Goal: Information Seeking & Learning: Learn about a topic

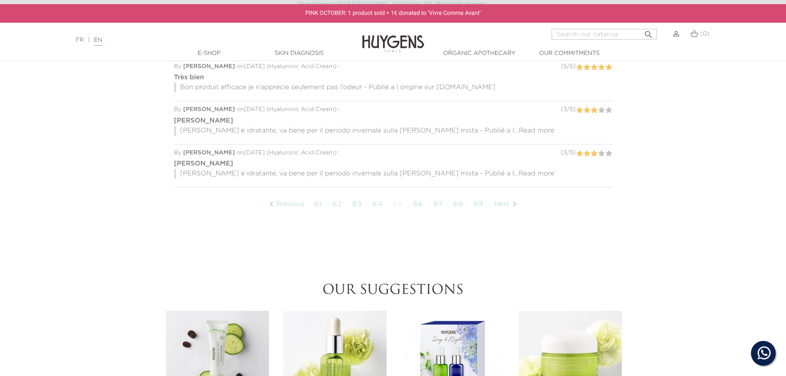
scroll to position [998, 0]
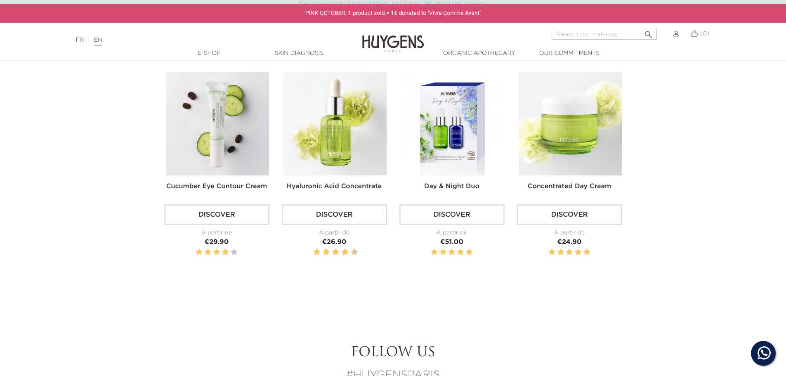
drag, startPoint x: 785, startPoint y: 226, endPoint x: 786, endPoint y: 32, distance: 193.9
click at [761, 101] on section "Our suggestions Cucumber Eye Contour Cream Discover À partir de Price €29.90" at bounding box center [393, 165] width 786 height 301
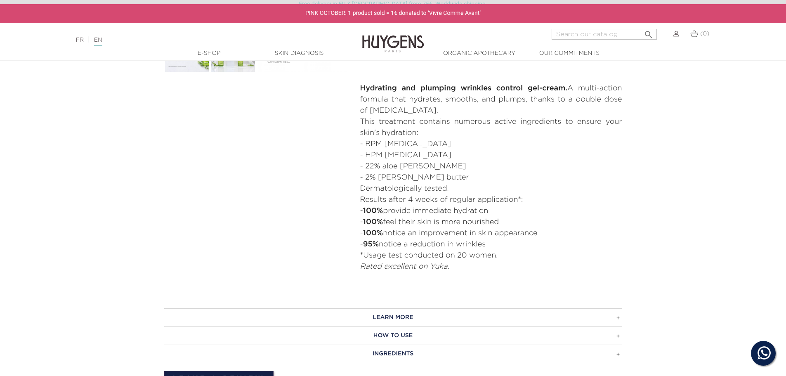
scroll to position [371, 0]
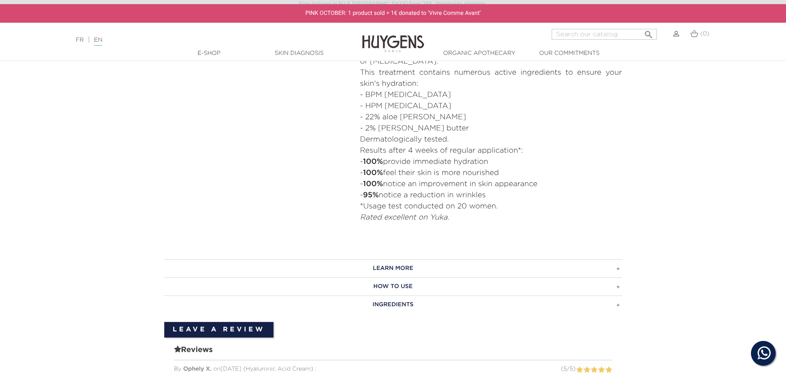
click at [593, 268] on h3 "LEARN MORE" at bounding box center [393, 268] width 458 height 18
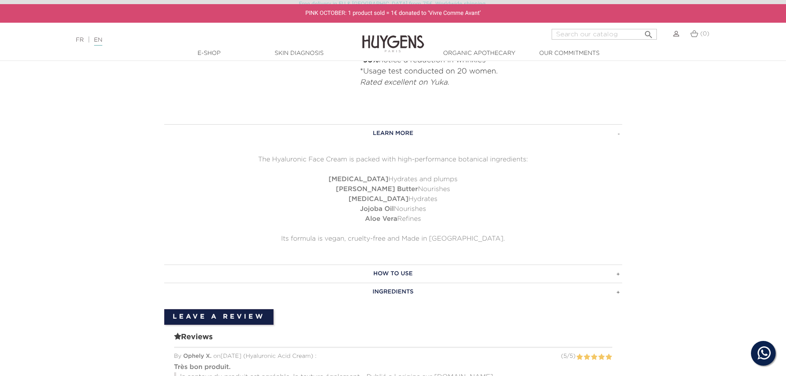
scroll to position [536, 0]
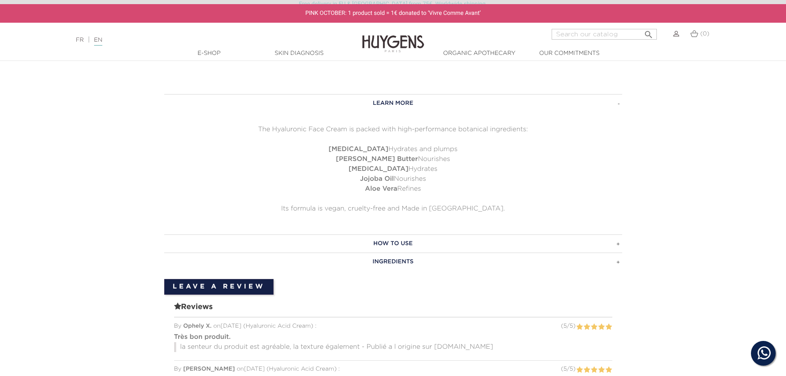
click at [594, 104] on h3 "LEARN MORE" at bounding box center [393, 103] width 458 height 18
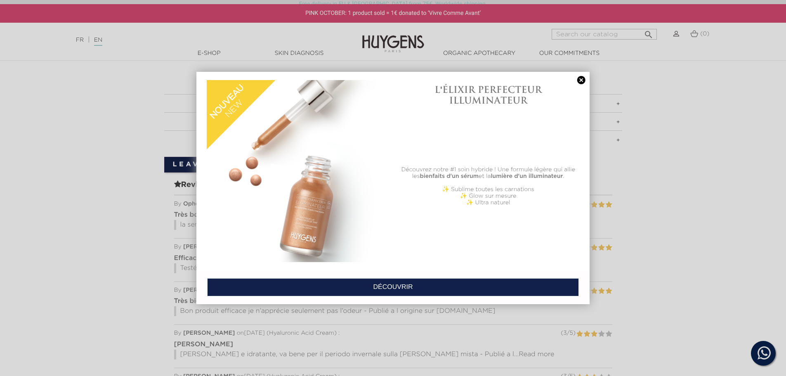
click at [582, 76] on link at bounding box center [581, 80] width 12 height 9
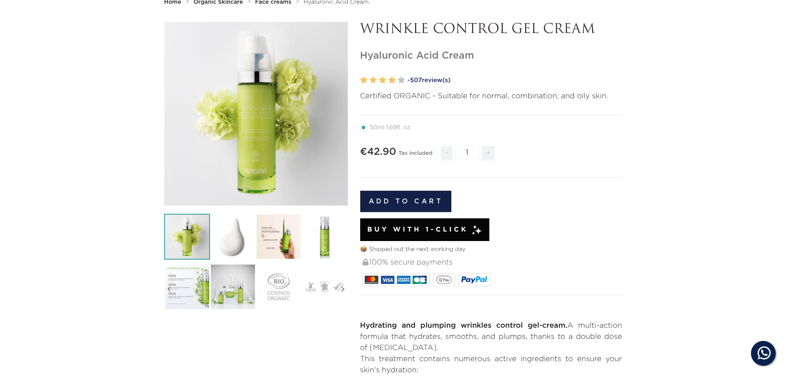
scroll to position [0, 0]
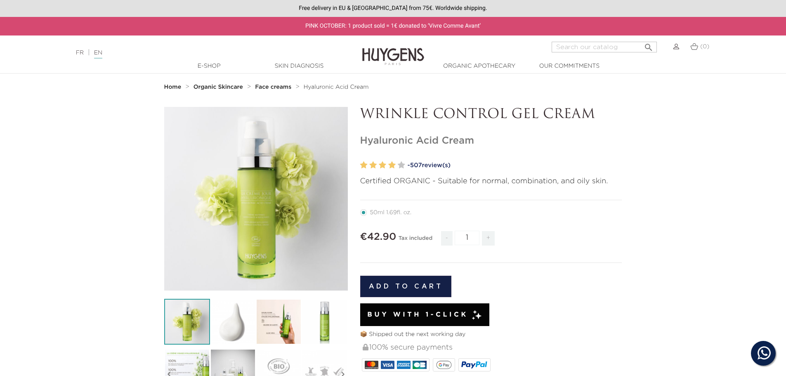
click at [321, 324] on img at bounding box center [325, 322] width 46 height 46
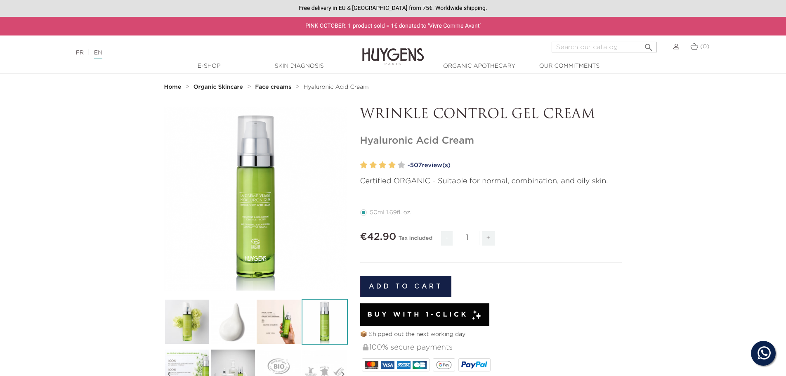
click at [252, 262] on div "" at bounding box center [256, 199] width 184 height 184
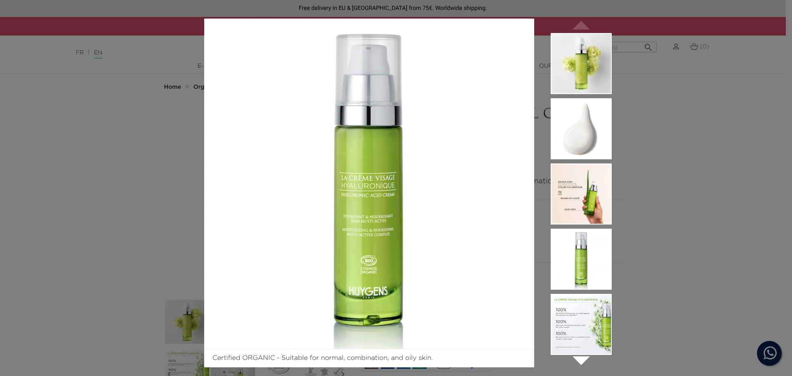
click at [577, 203] on img at bounding box center [581, 193] width 61 height 61
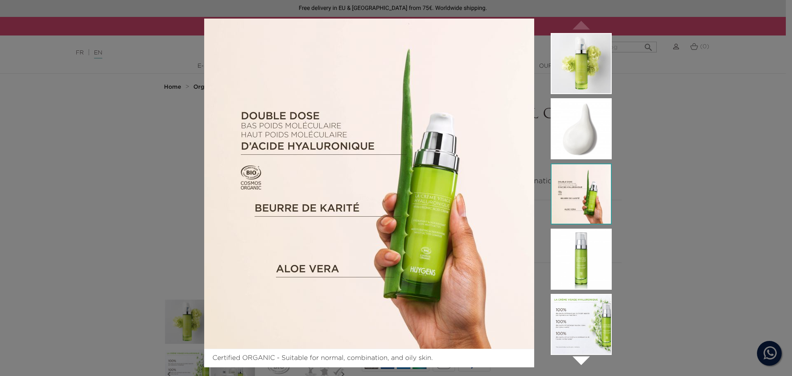
click at [579, 254] on img at bounding box center [581, 259] width 61 height 61
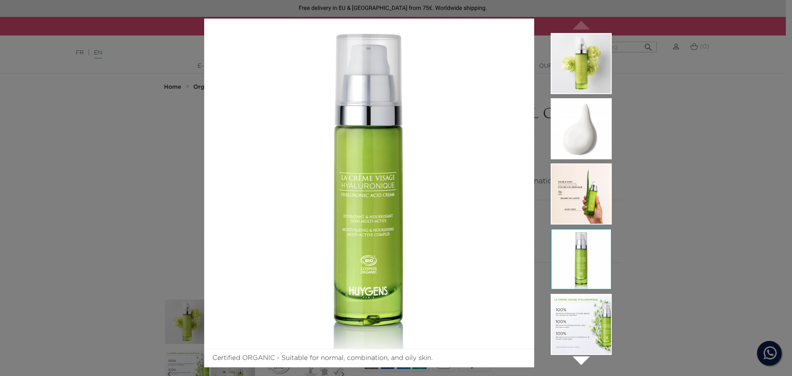
click at [575, 313] on img at bounding box center [581, 324] width 61 height 61
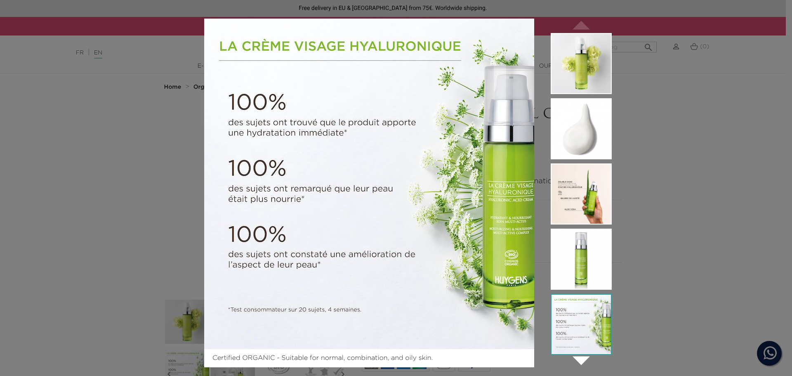
click at [668, 302] on div "Certified ORGANIC - Suitable for normal, combination, and oily skin.  " at bounding box center [396, 188] width 792 height 376
